Goal: Task Accomplishment & Management: Manage account settings

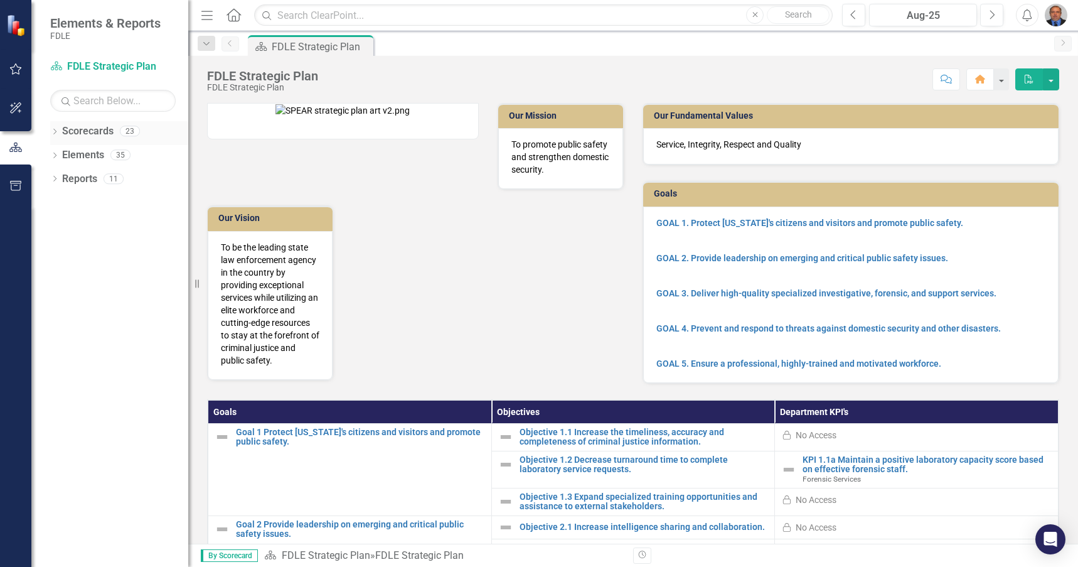
click at [63, 131] on link "Scorecards" at bounding box center [87, 131] width 51 height 14
click at [54, 131] on icon "Dropdown" at bounding box center [54, 132] width 9 height 7
click at [59, 200] on icon "Dropdown" at bounding box center [60, 202] width 9 height 8
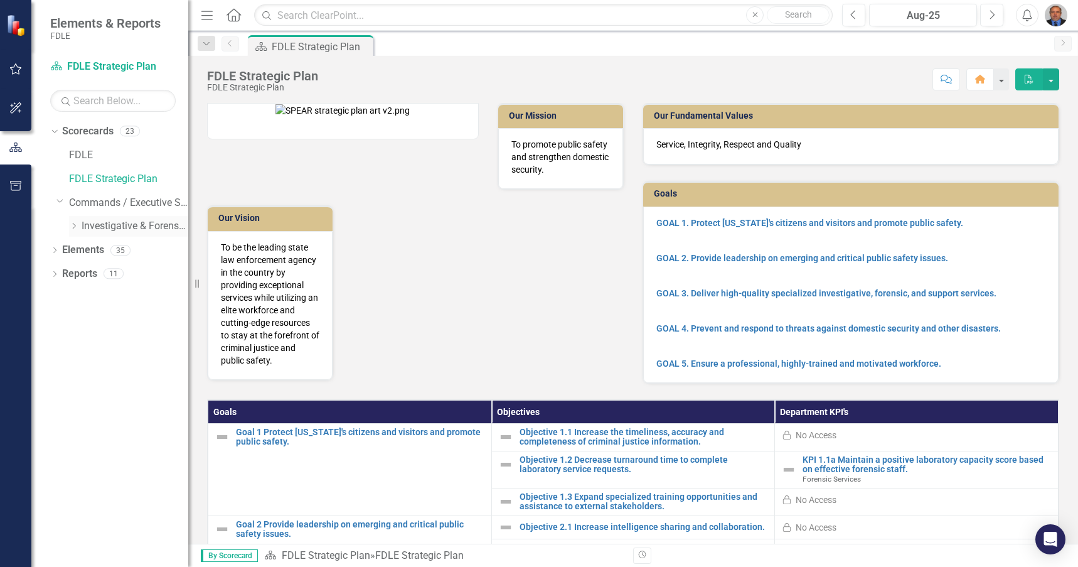
click at [72, 225] on icon "Dropdown" at bounding box center [73, 226] width 9 height 8
click at [86, 250] on icon "Dropdown" at bounding box center [86, 250] width 9 height 8
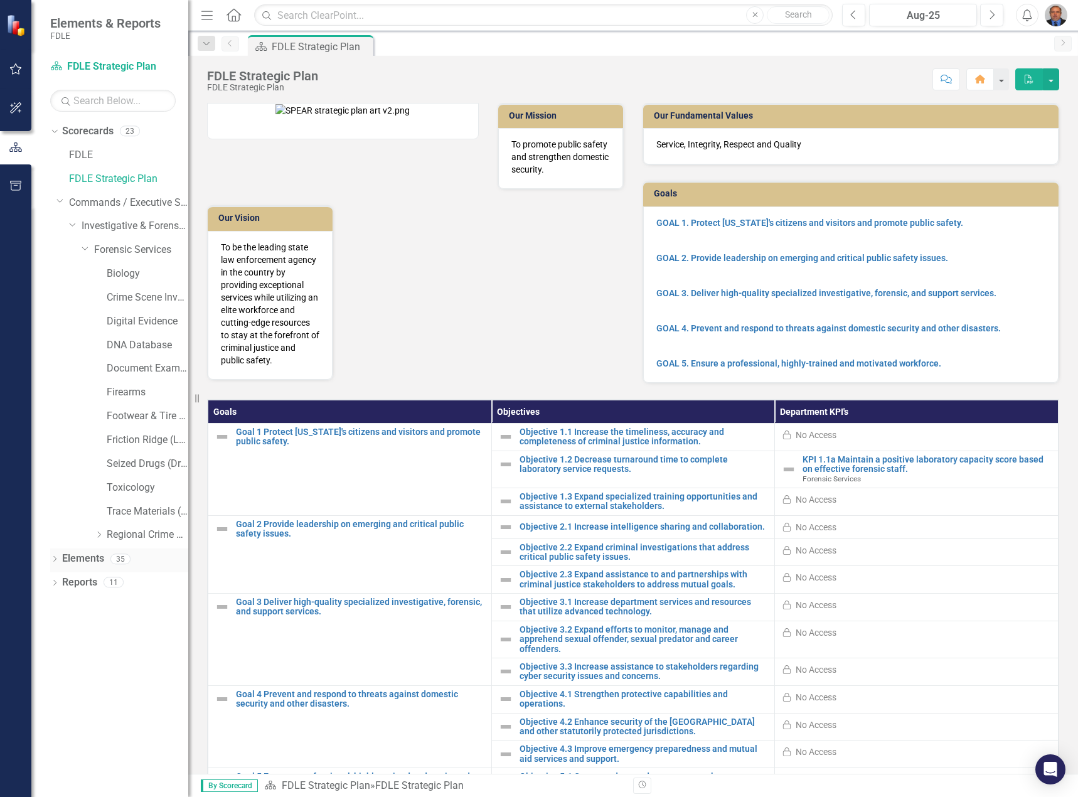
click at [55, 554] on div "Dropdown Elements 35" at bounding box center [119, 561] width 138 height 24
click at [55, 562] on icon "Dropdown" at bounding box center [54, 560] width 9 height 7
click at [59, 566] on div "Dropdown Measure Measures 15" at bounding box center [122, 632] width 132 height 24
click at [91, 566] on link "Measure Measures" at bounding box center [99, 630] width 62 height 14
click at [61, 566] on div "Dropdown Measure Measures 15" at bounding box center [122, 632] width 132 height 24
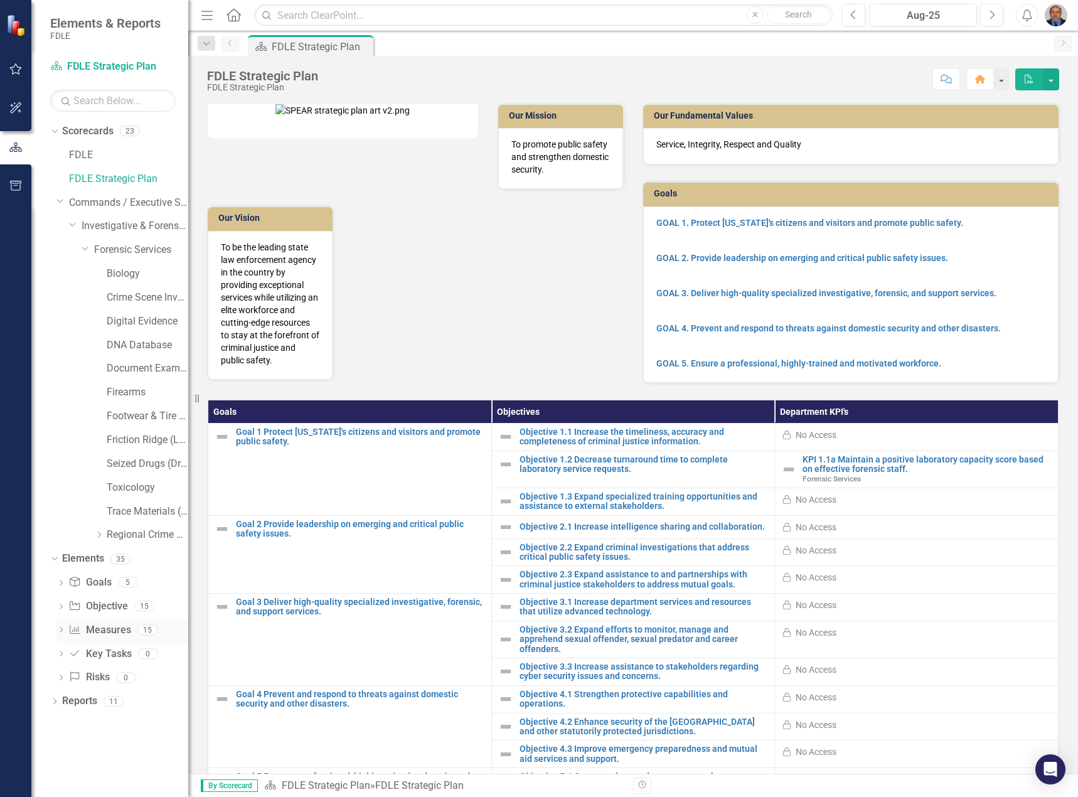
click at [62, 566] on icon "Dropdown" at bounding box center [60, 631] width 9 height 7
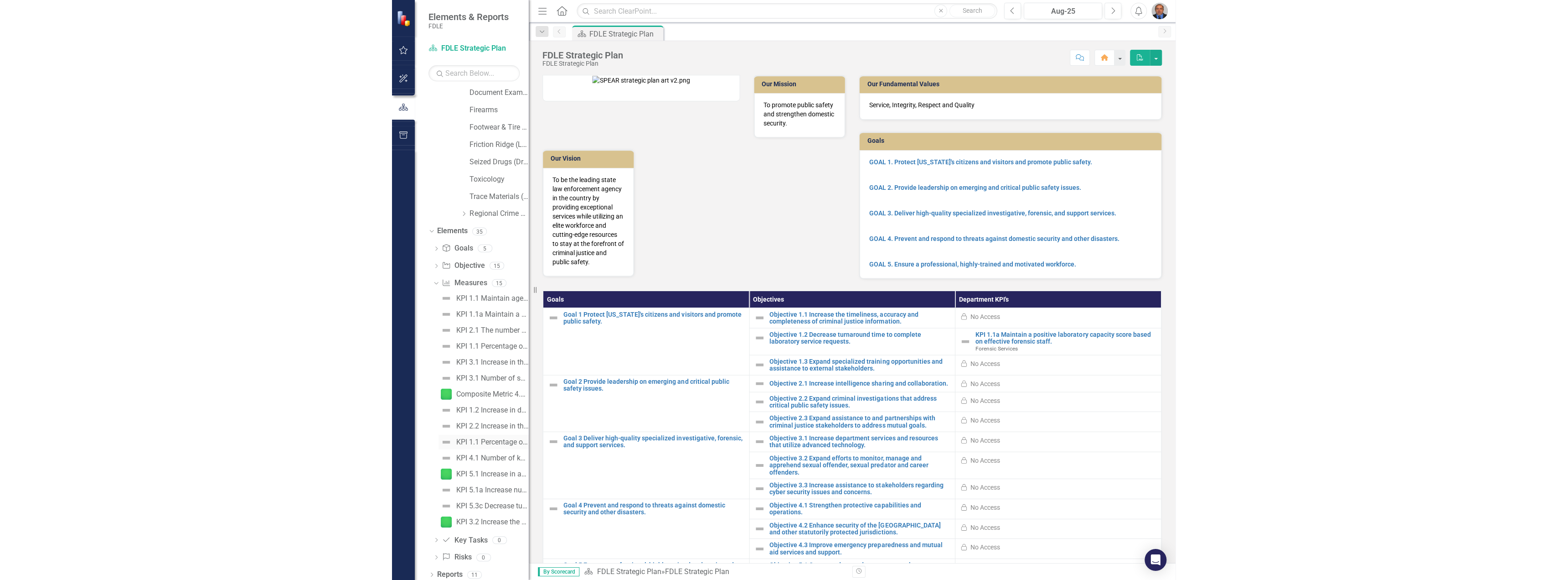
scroll to position [180, 0]
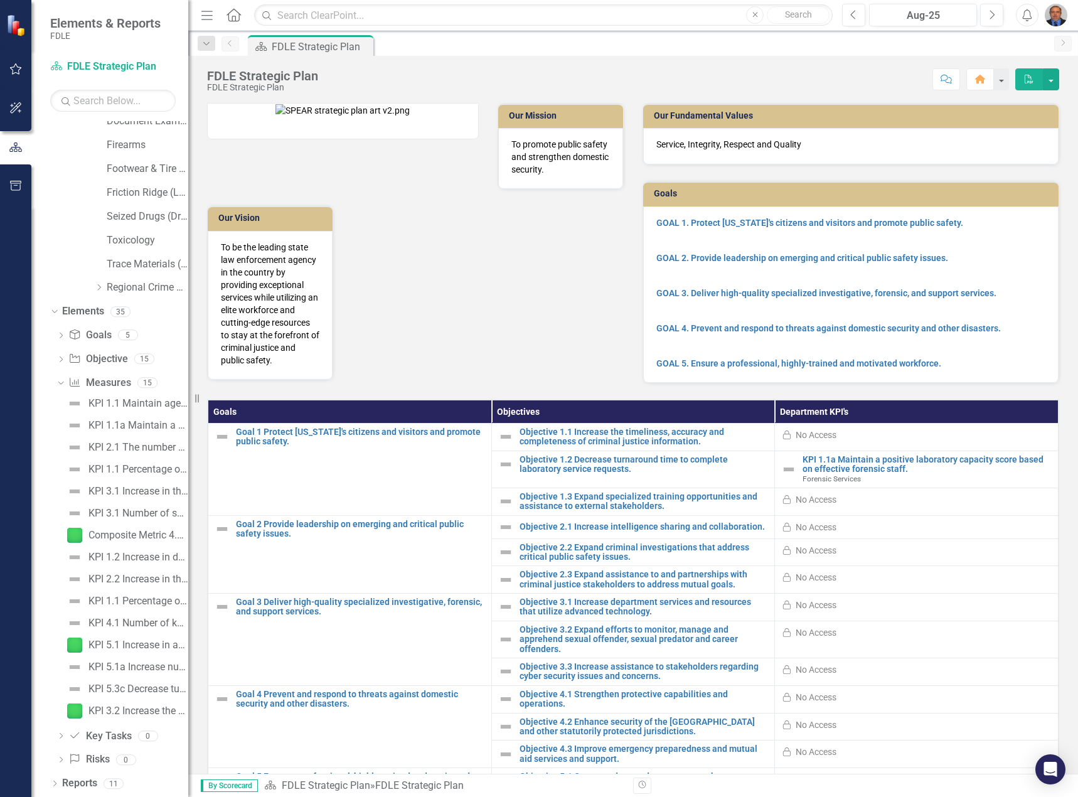
click at [177, 112] on div "Scorecard FDLE Strategic Plan Search Dropdown Scorecards 23 FDLE FDLE Strategic…" at bounding box center [109, 426] width 157 height 741
click at [190, 117] on div "Resize" at bounding box center [193, 398] width 10 height 797
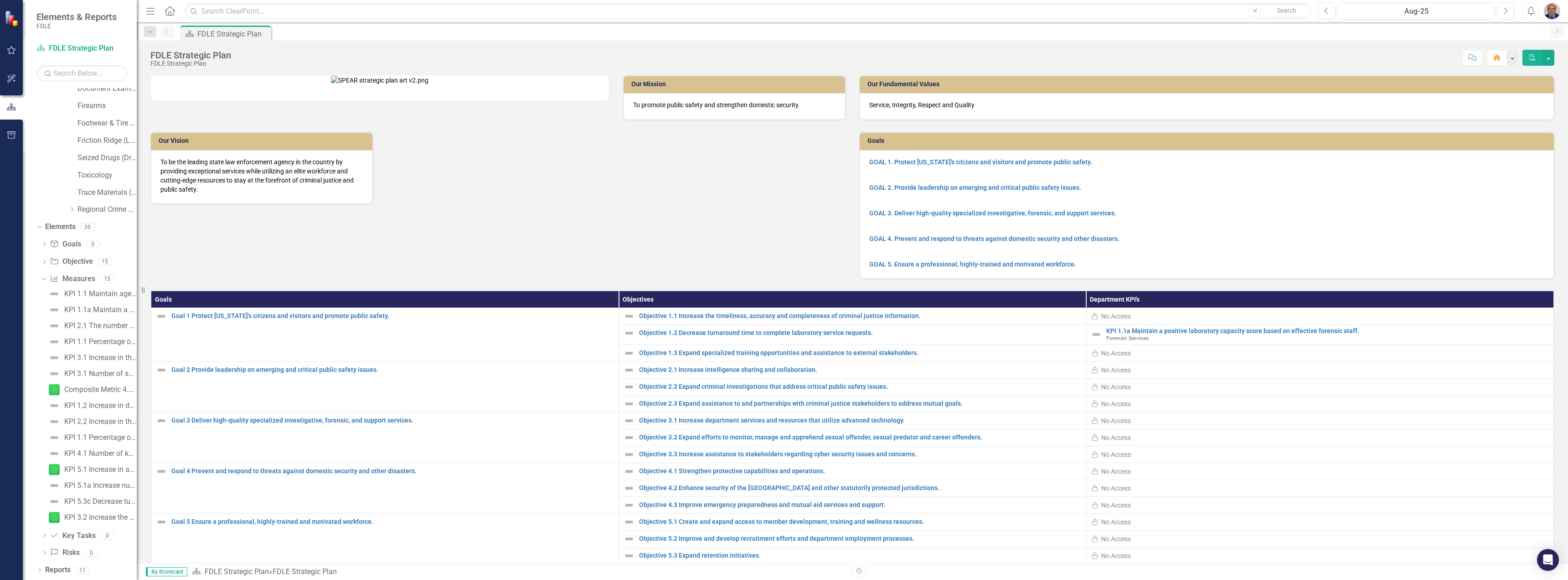
scroll to position [0, 0]
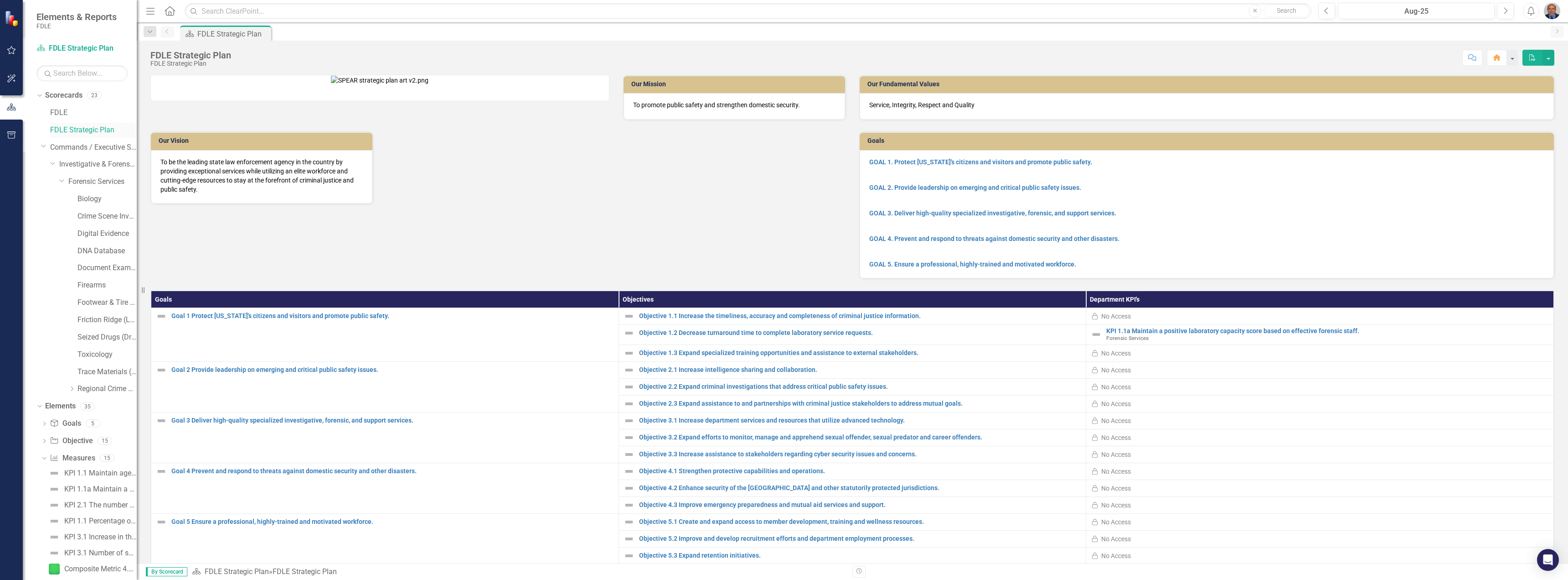
click at [67, 133] on link "FDLE Strategic Plan" at bounding box center [93, 130] width 86 height 10
click at [77, 180] on link "Forensic Services" at bounding box center [102, 182] width 68 height 10
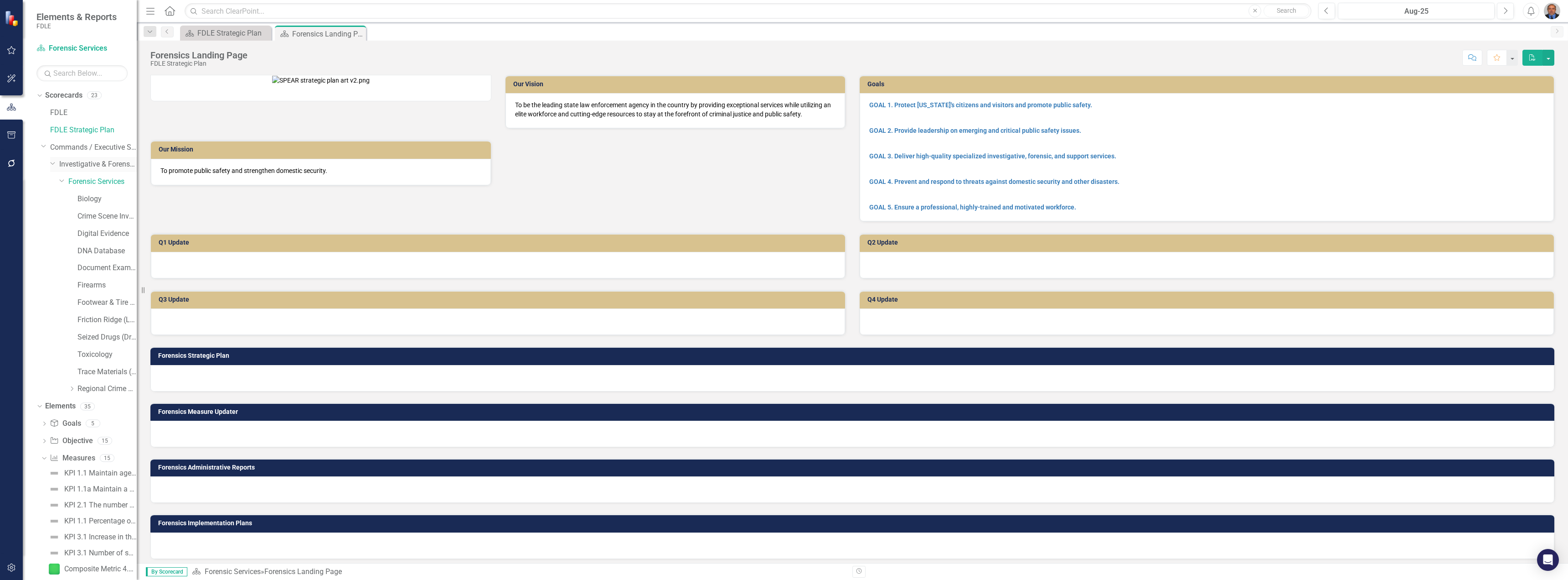
click at [78, 166] on link "Investigative & Forensic Services Command" at bounding box center [98, 164] width 78 height 10
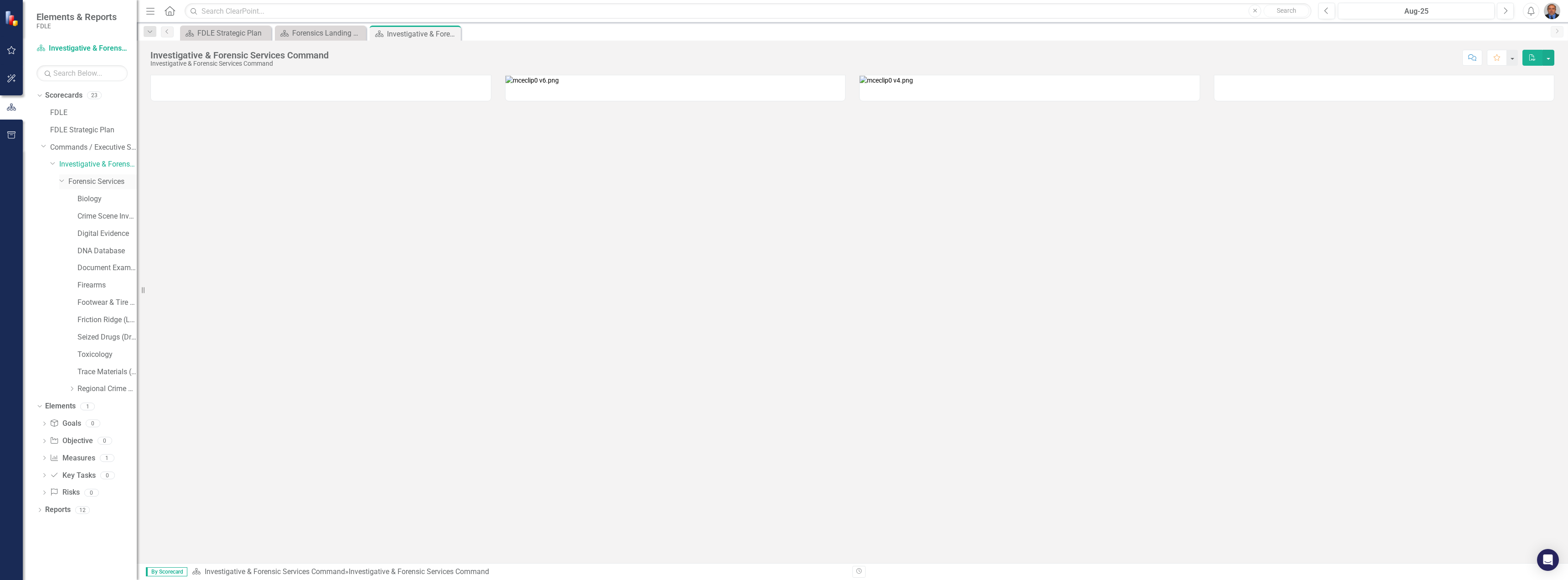
click at [77, 180] on link "Forensic Services" at bounding box center [102, 182] width 68 height 10
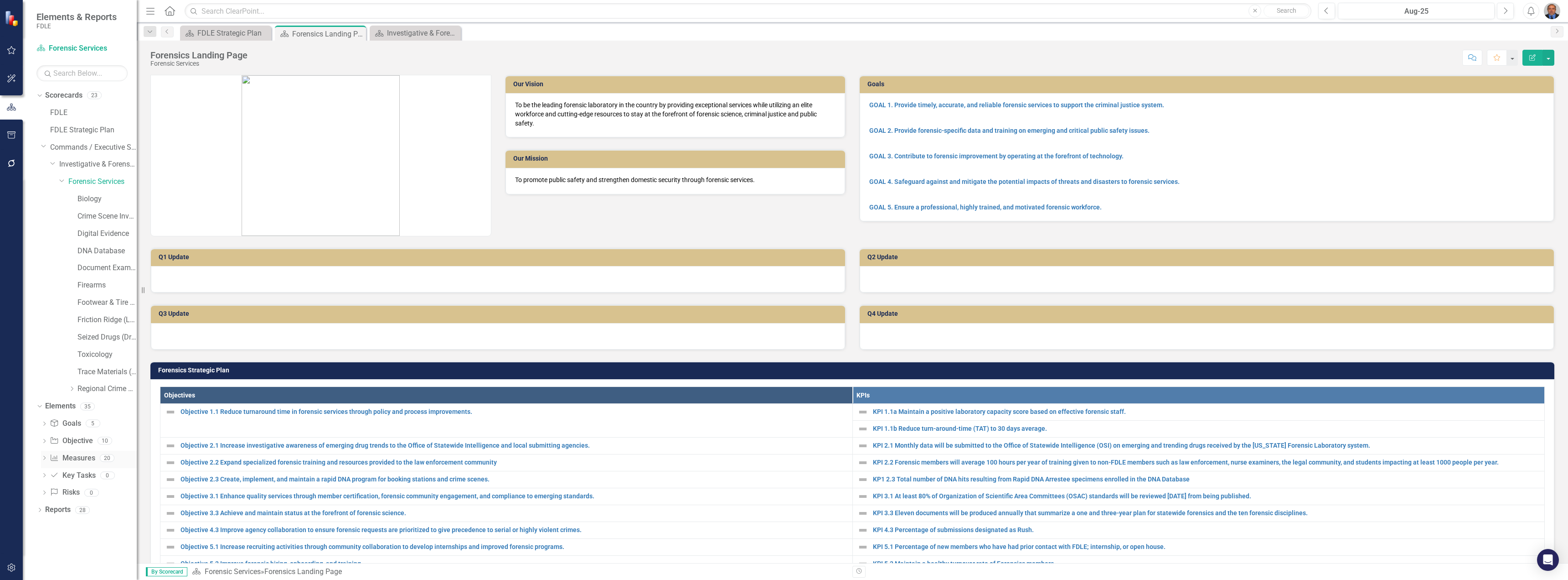
click at [45, 411] on div "Dropdown" at bounding box center [44, 459] width 7 height 8
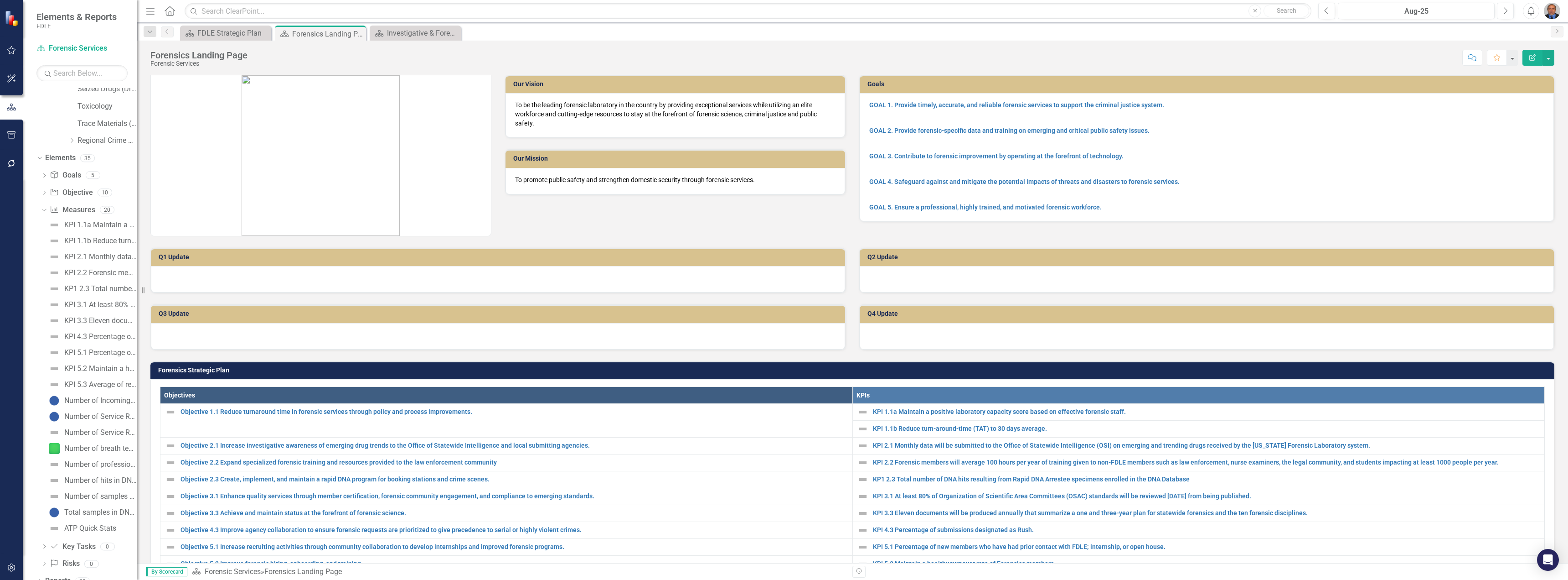
scroll to position [259, 0]
click at [94, 411] on div "Number of hits in DNA Database" at bounding box center [100, 469] width 73 height 8
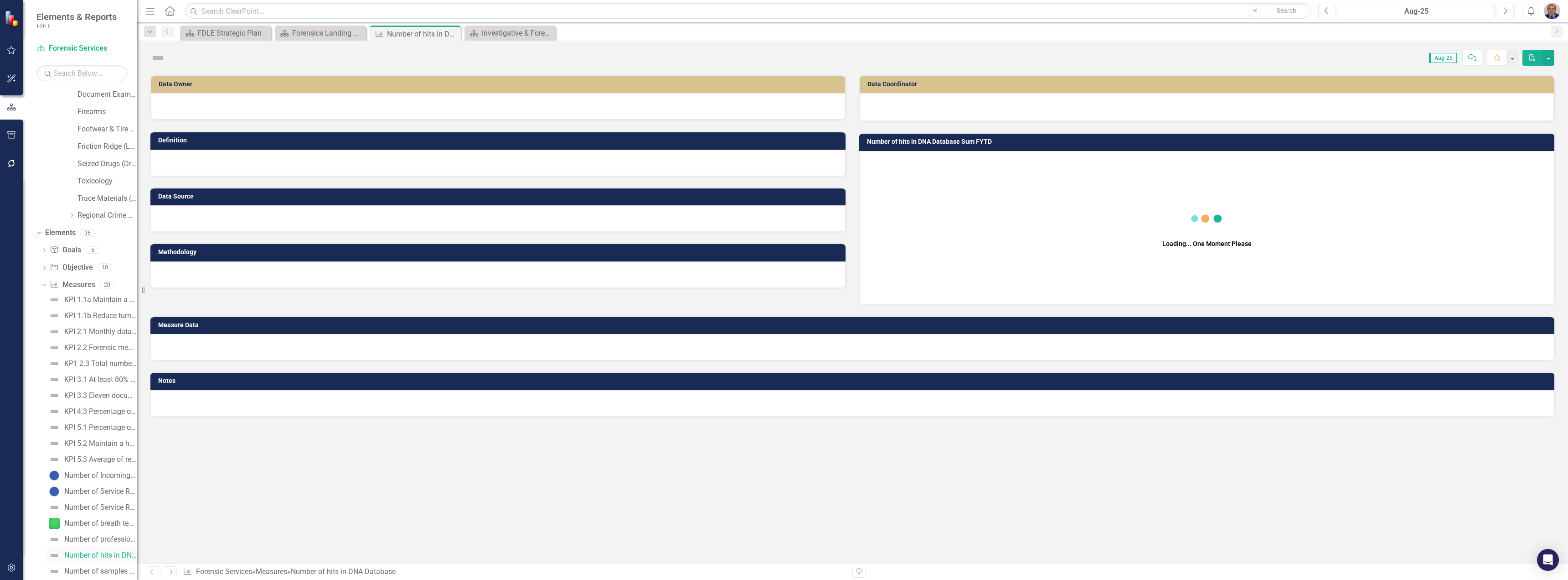
scroll to position [156, 0]
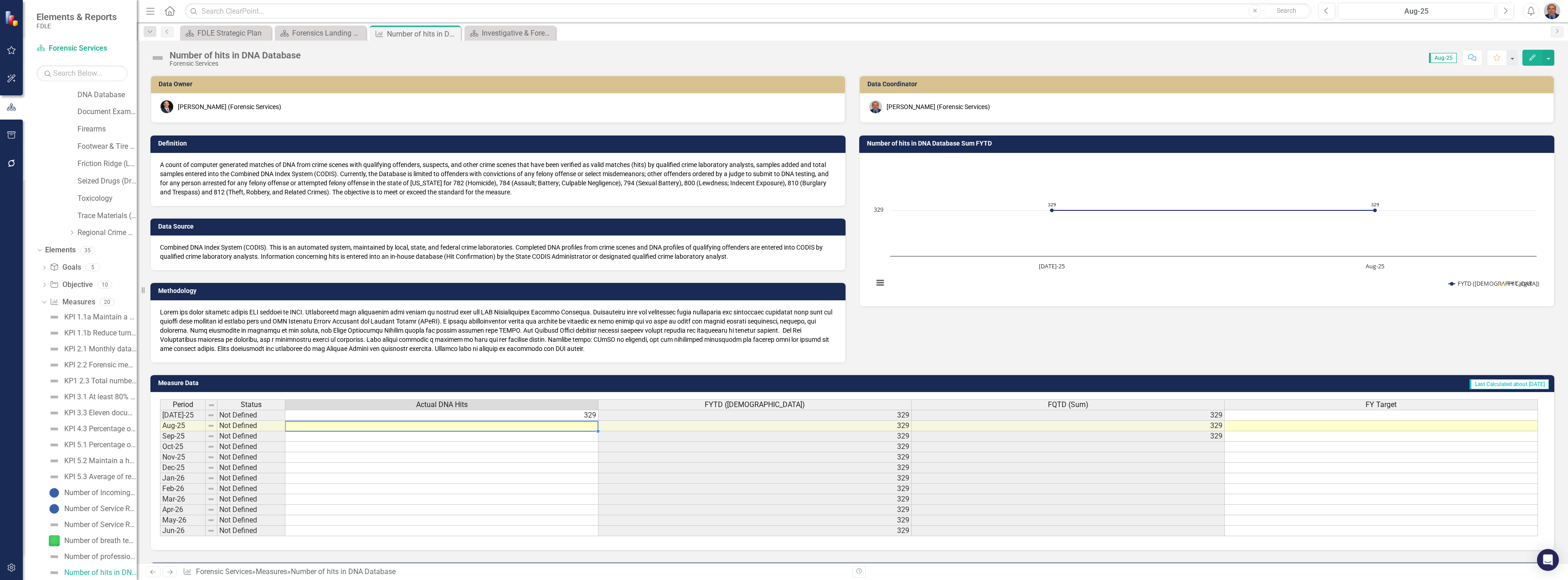
click at [479, 411] on td at bounding box center [442, 426] width 313 height 10
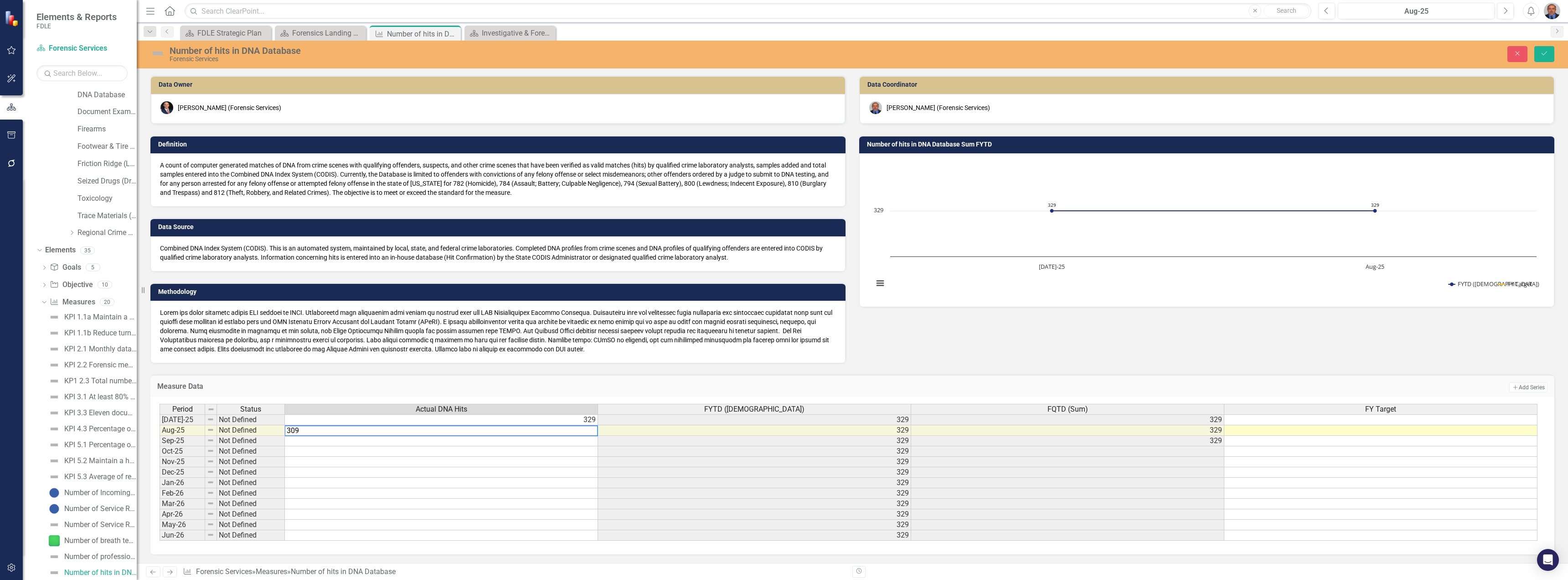
type textarea "309"
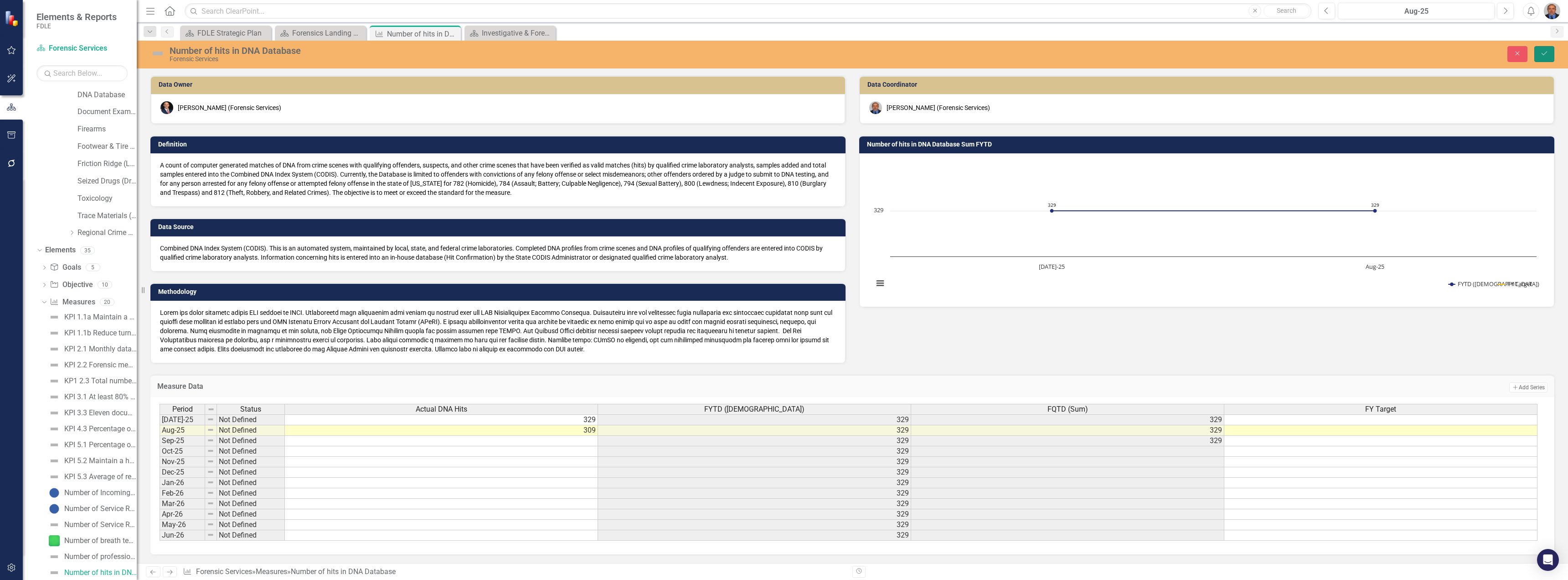
click at [783, 53] on icon "Save" at bounding box center [1544, 53] width 8 height 7
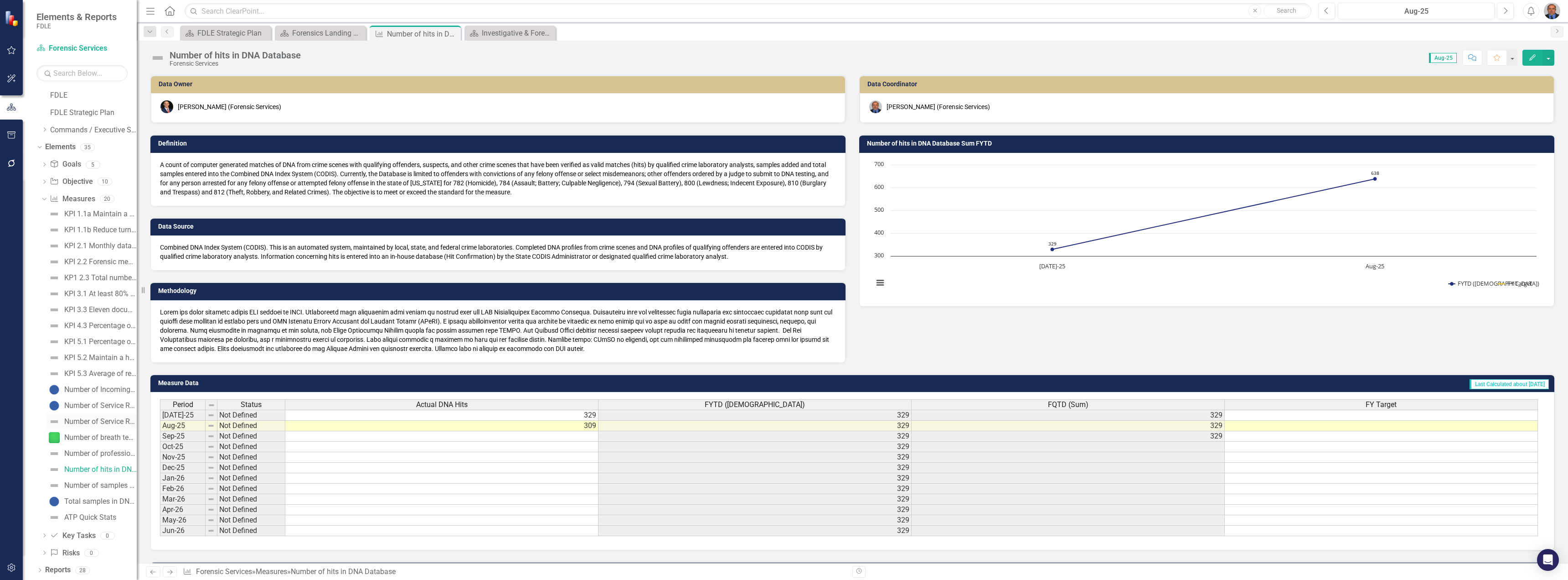
scroll to position [17, 0]
click at [105, 411] on div "Number of samples added in DNA Database" at bounding box center [100, 485] width 73 height 8
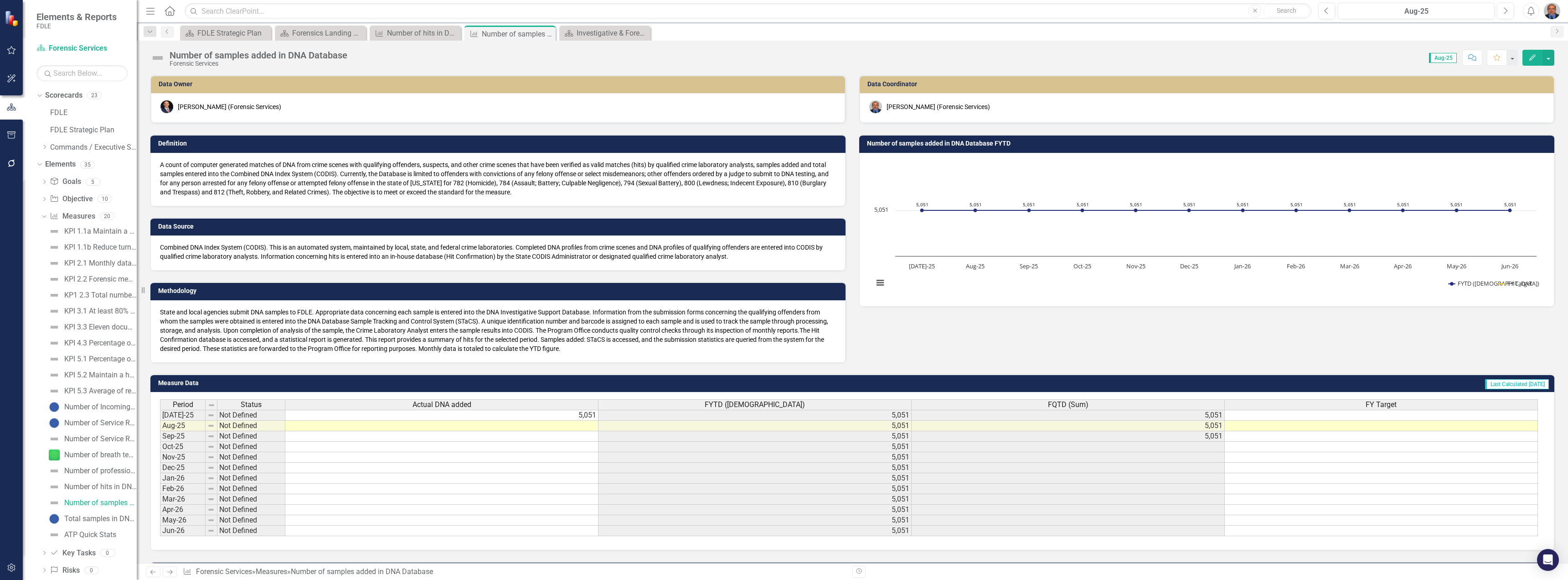
click at [399, 411] on td at bounding box center [442, 426] width 313 height 10
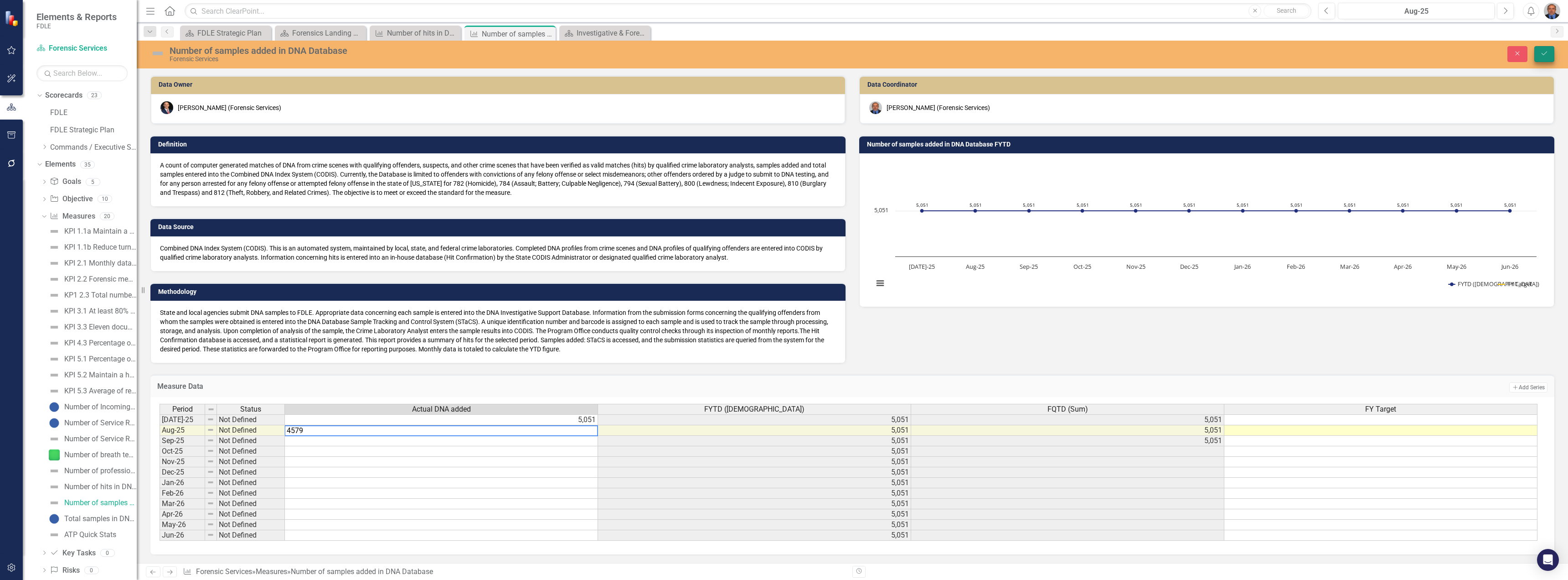
type textarea "4579"
click at [783, 49] on button "Save" at bounding box center [1545, 54] width 20 height 16
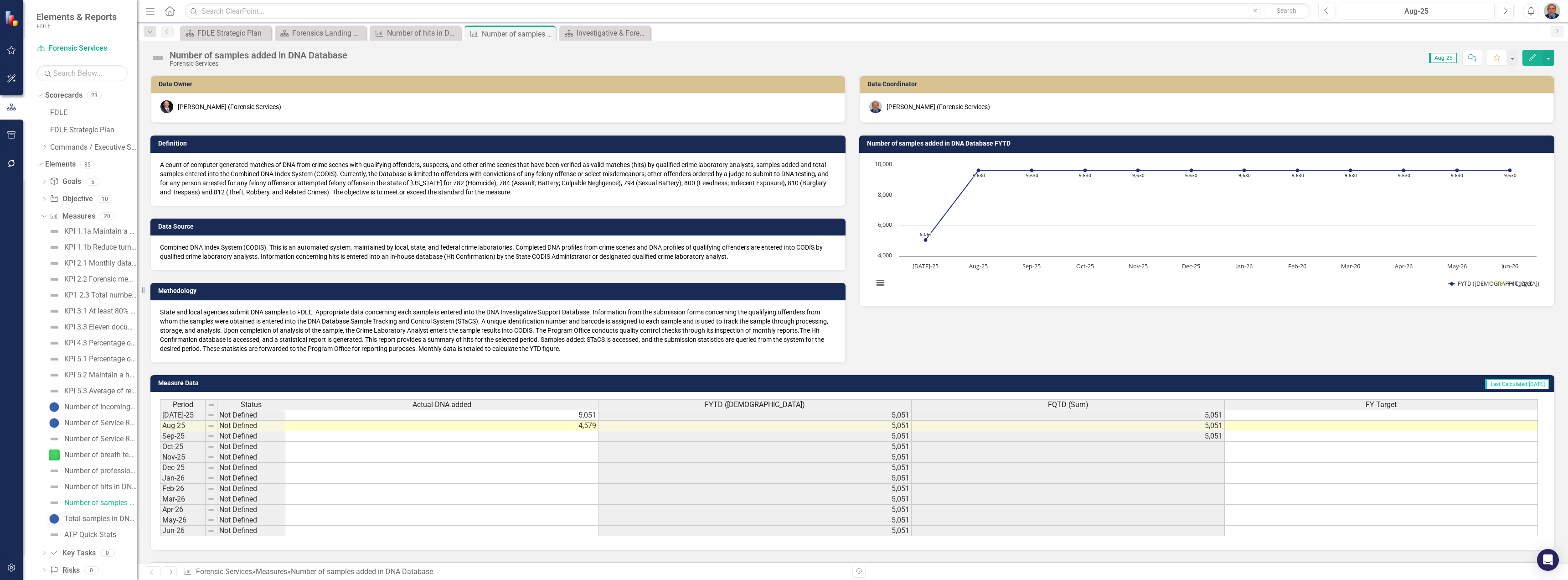
click at [99, 411] on div "Total samples in DNA Database" at bounding box center [100, 518] width 73 height 8
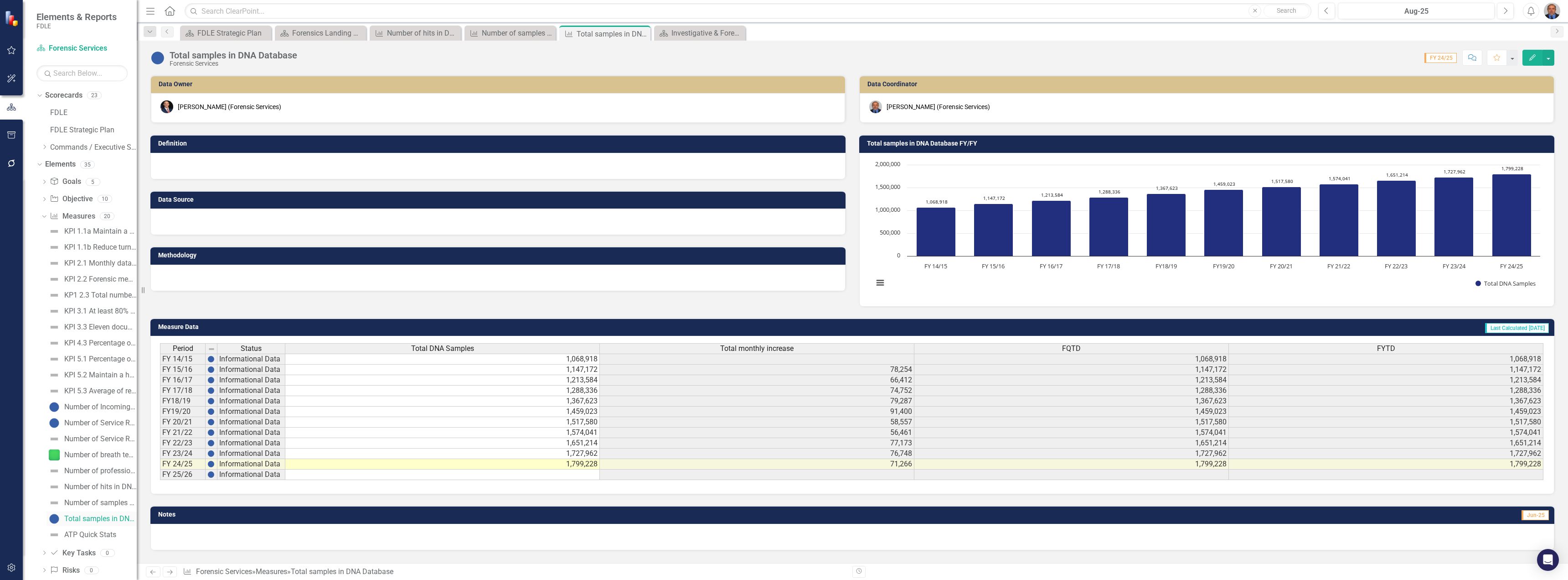
click at [117, 411] on div "Total samples in DNA Database" at bounding box center [100, 518] width 73 height 8
click at [101, 411] on div "Number of samples added in DNA Database" at bounding box center [100, 502] width 73 height 8
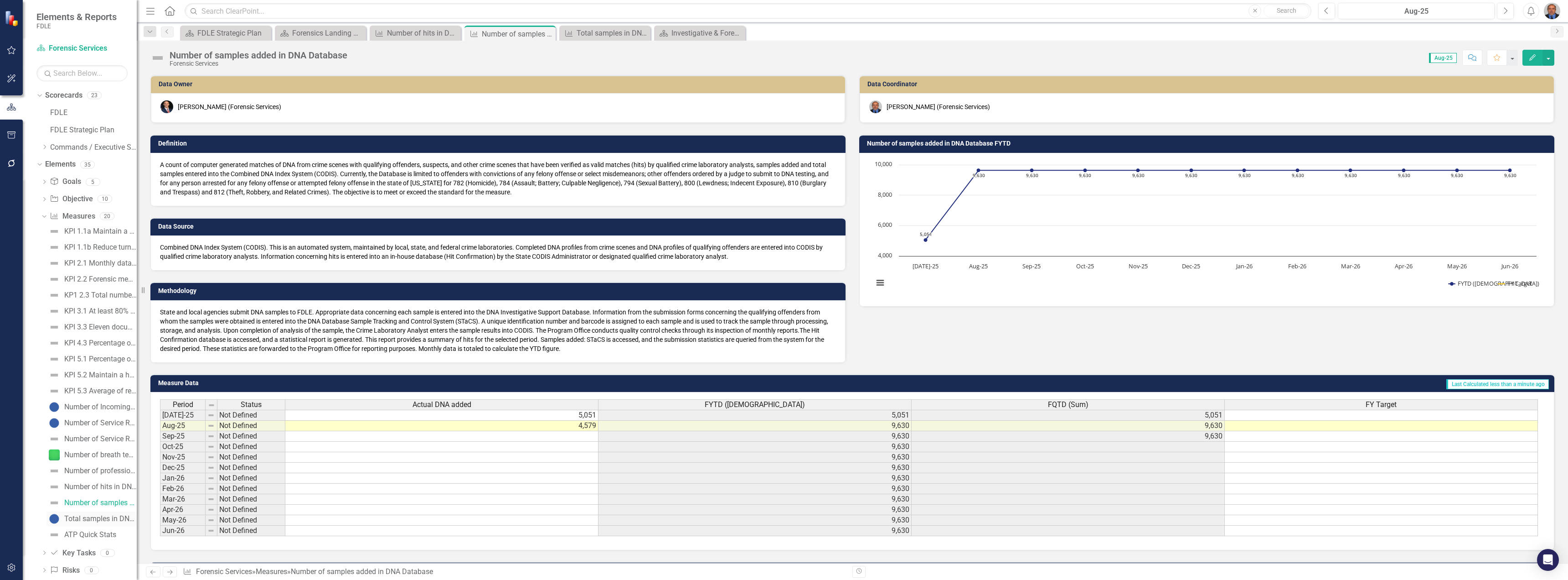
click at [102, 411] on div "Total samples in DNA Database" at bounding box center [100, 518] width 73 height 8
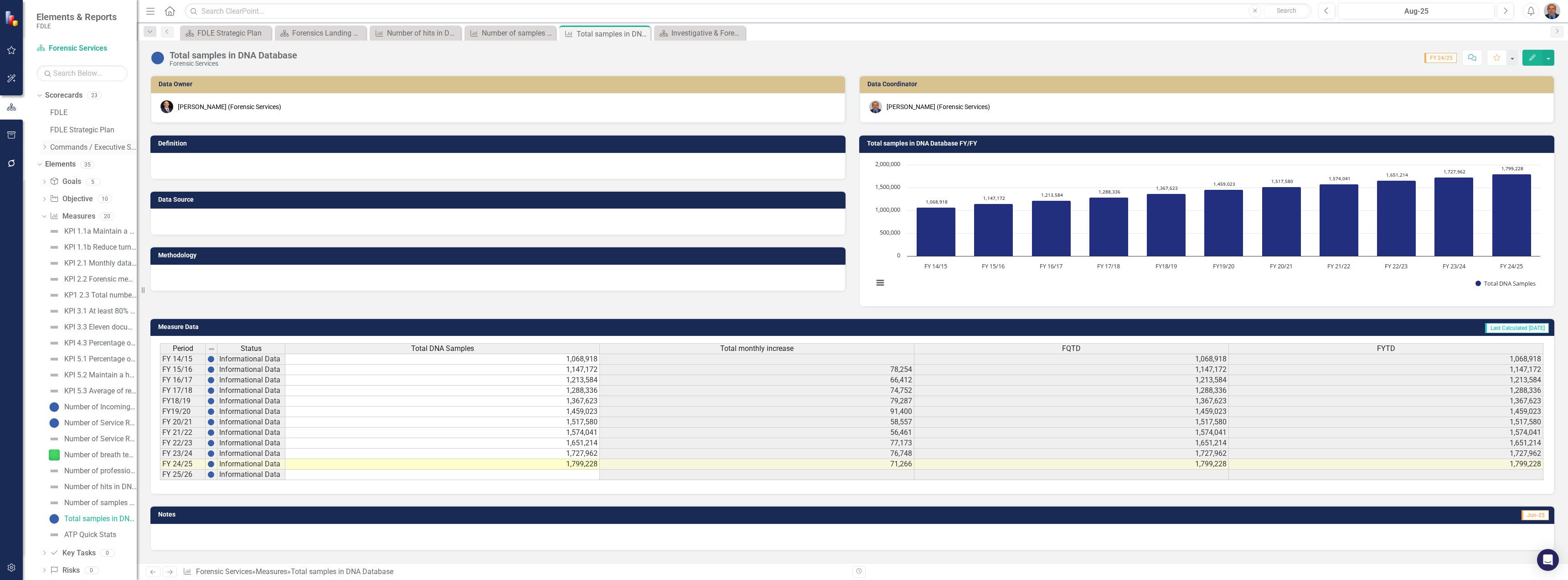
click at [45, 146] on icon "Dropdown" at bounding box center [44, 147] width 7 height 6
click at [54, 162] on icon "Dropdown" at bounding box center [53, 164] width 7 height 6
click at [78, 183] on link "Forensic Services" at bounding box center [102, 182] width 68 height 10
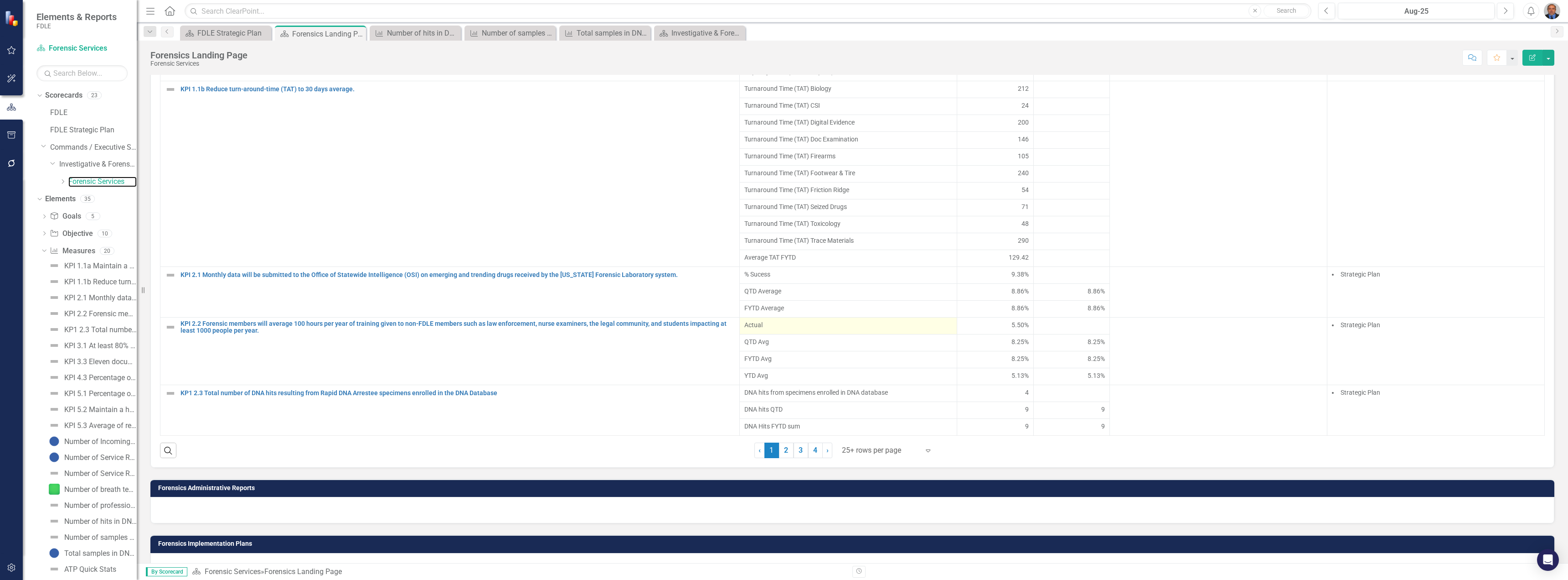
scroll to position [700, 0]
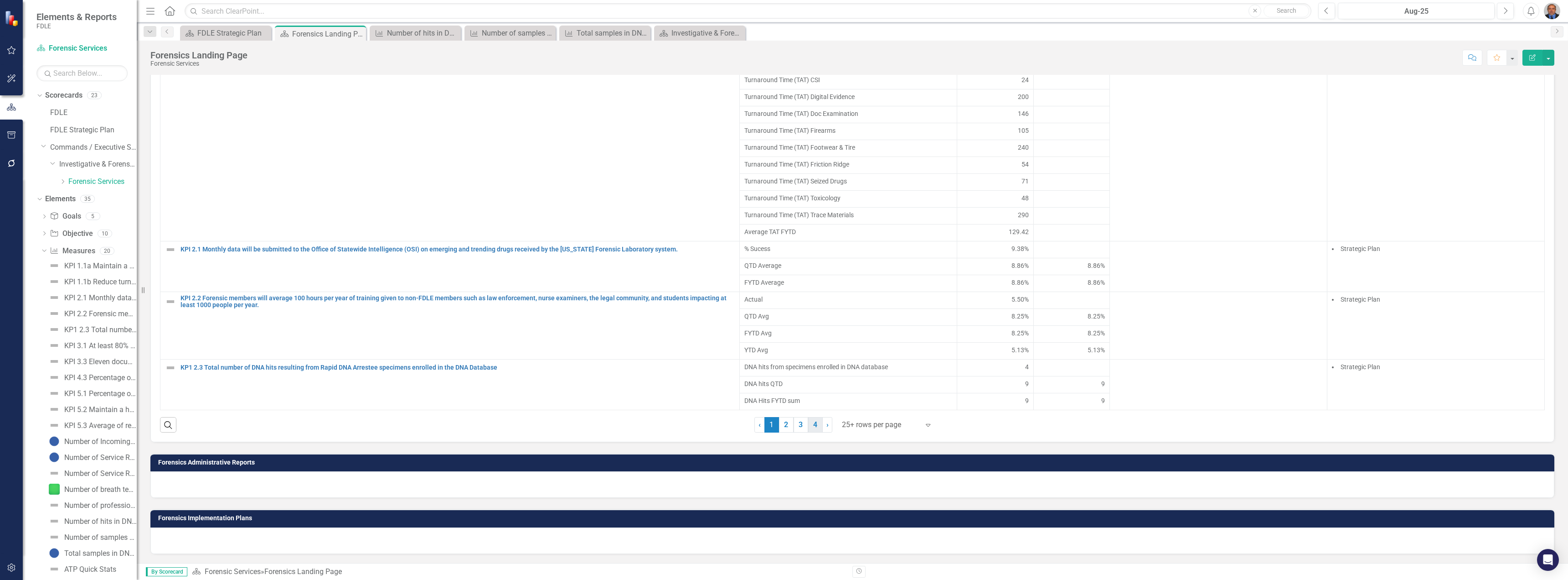
click at [783, 411] on link "4" at bounding box center [816, 424] width 15 height 15
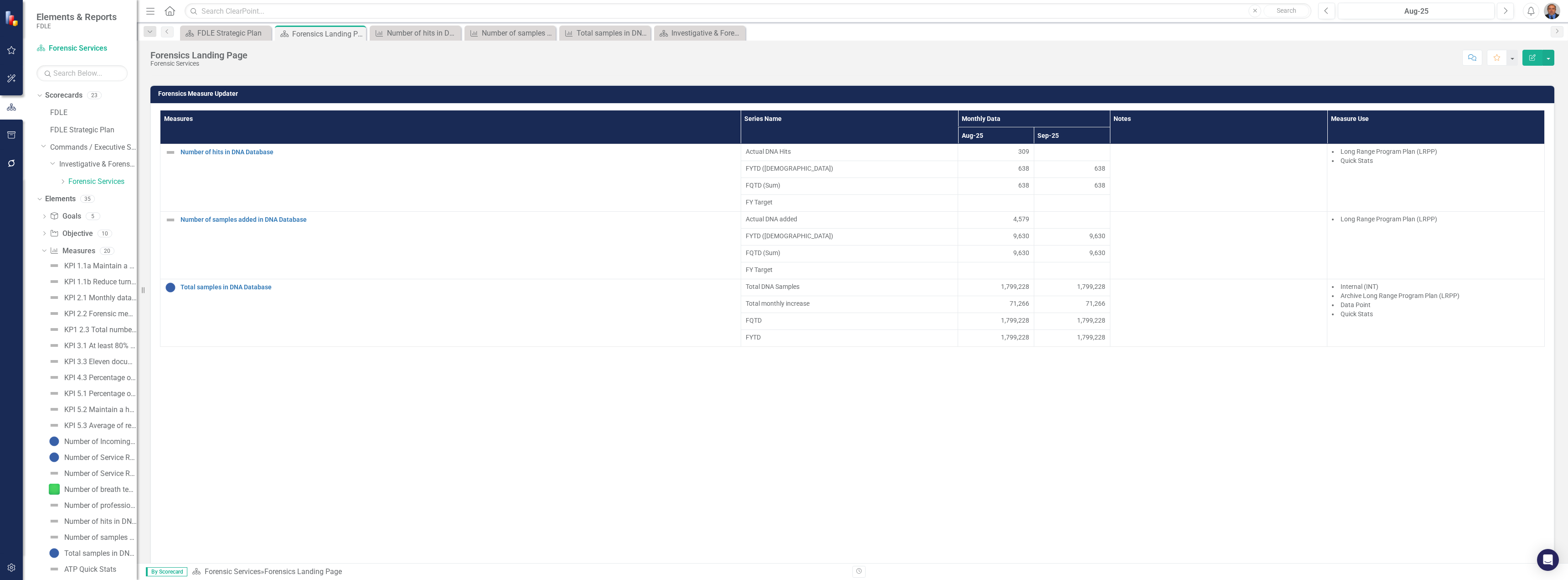
scroll to position [501, 0]
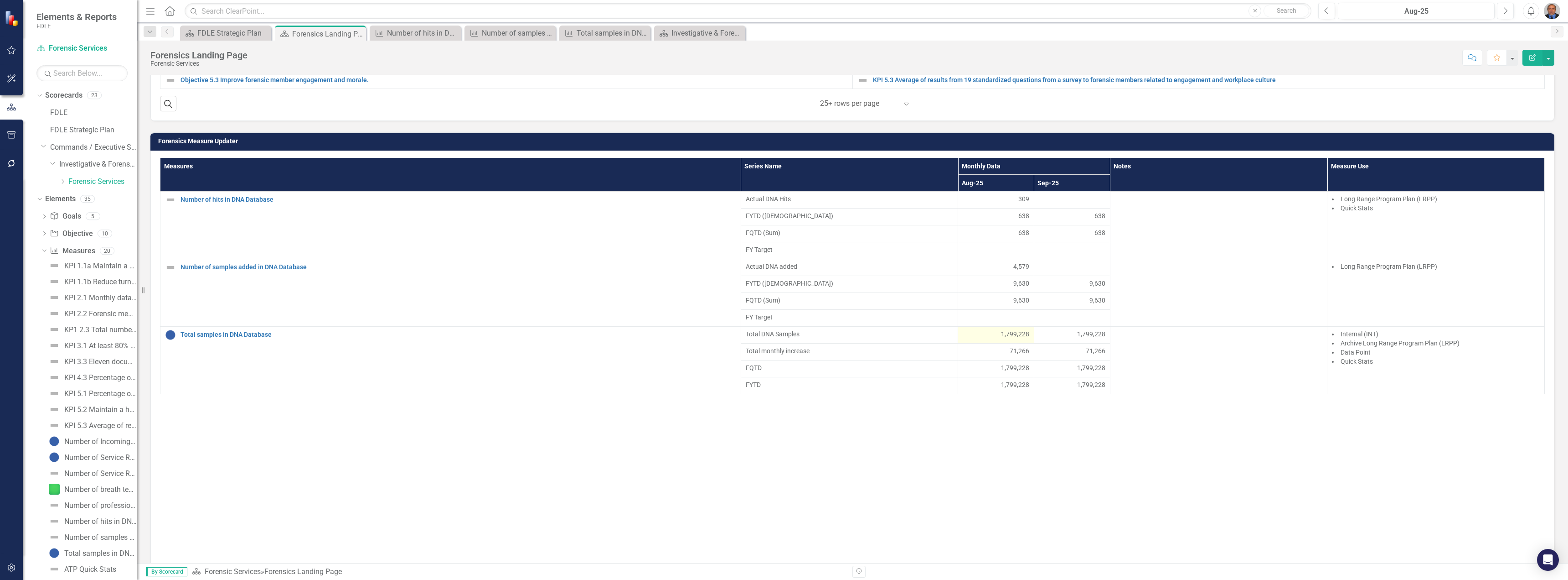
click at [783, 334] on span "1,799,228" at bounding box center [1015, 334] width 28 height 9
